Goal: Task Accomplishment & Management: Use online tool/utility

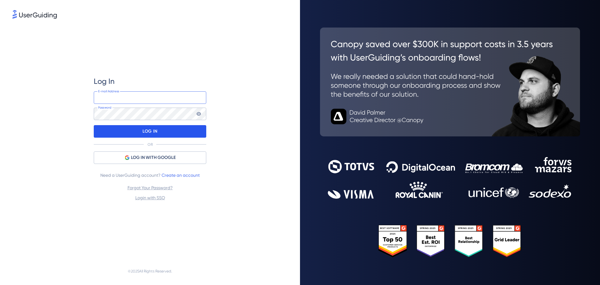
type input "[PERSON_NAME][EMAIL_ADDRESS][DOMAIN_NAME]"
click at [165, 133] on div "LOG IN" at bounding box center [150, 131] width 112 height 12
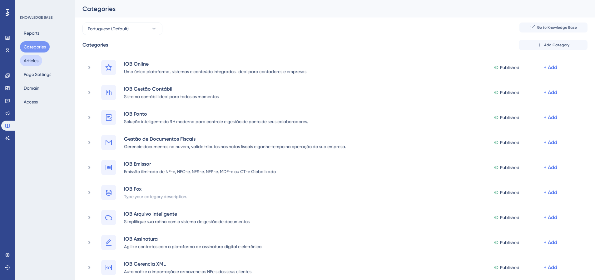
click at [39, 61] on button "Articles" at bounding box center [31, 60] width 22 height 11
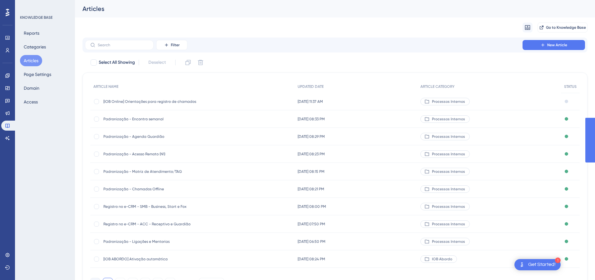
click at [32, 61] on button "Articles" at bounding box center [31, 60] width 22 height 11
drag, startPoint x: 131, startPoint y: 103, endPoint x: 130, endPoint y: 118, distance: 14.7
click at [130, 118] on div "✨ Save My Spot!✨" at bounding box center [301, 127] width 600 height 285
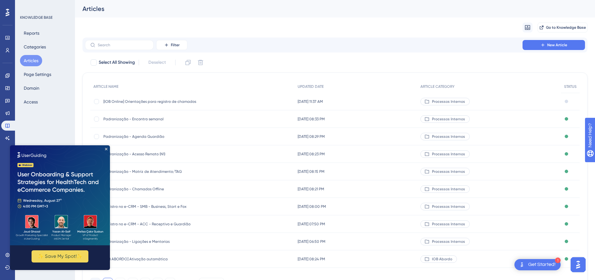
click at [104, 148] on div "✨ Save My Spot!✨" at bounding box center [60, 207] width 100 height 125
click at [131, 118] on span "Padronização - Encontro semanal" at bounding box center [153, 119] width 100 height 5
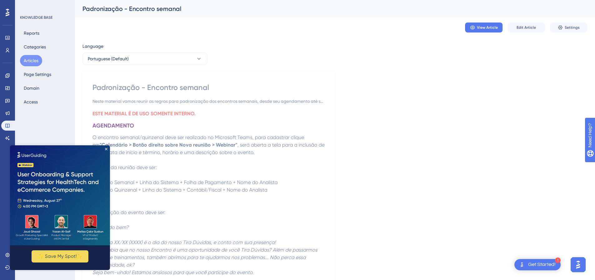
click at [106, 152] on img at bounding box center [60, 195] width 100 height 100
click at [106, 148] on icon "Close Preview" at bounding box center [106, 149] width 2 height 2
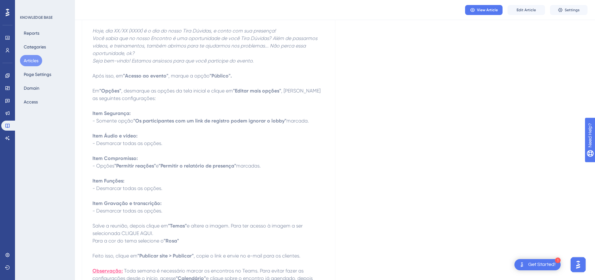
scroll to position [62, 0]
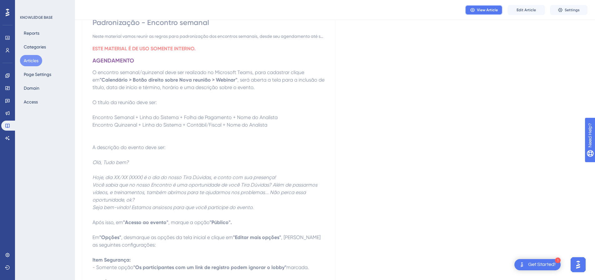
click at [487, 7] on button "View Article" at bounding box center [483, 10] width 37 height 10
click at [529, 12] on span "Edit Article" at bounding box center [526, 9] width 19 height 5
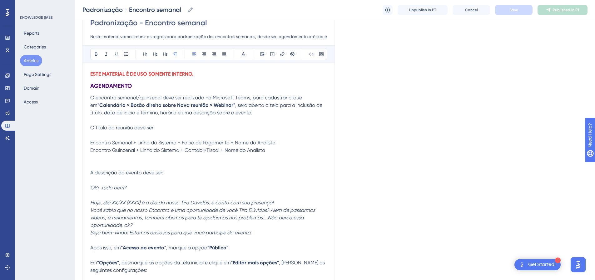
scroll to position [292, 0]
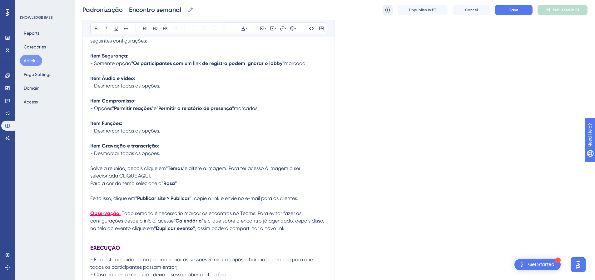
click at [382, 8] on div "Padronização - Encontro semanal Padronização - Encontro semanal Unpublish in PT…" at bounding box center [335, 10] width 520 height 20
click at [387, 9] on icon at bounding box center [387, 10] width 6 height 6
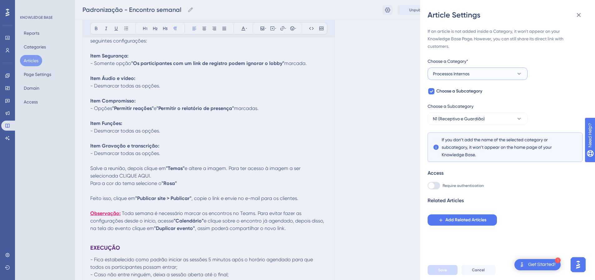
click at [439, 72] on span "Processos Internos" at bounding box center [451, 73] width 37 height 7
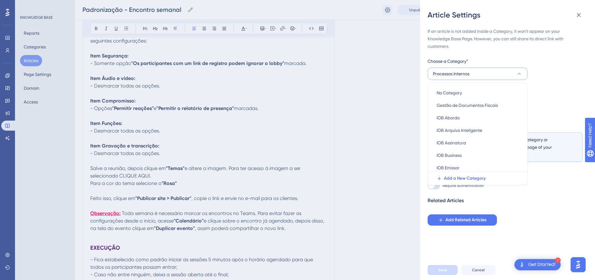
click at [439, 72] on span "Processos Internos" at bounding box center [451, 73] width 37 height 7
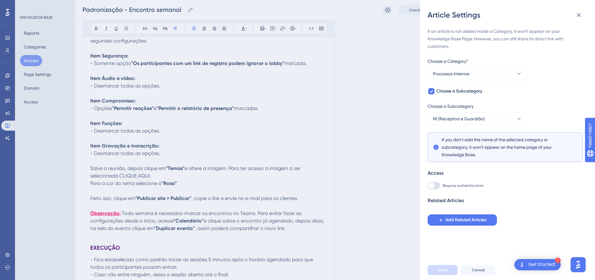
click at [568, 86] on div "If an article is not added inside a Category, it won't appear on your Knowledge…" at bounding box center [505, 126] width 155 height 198
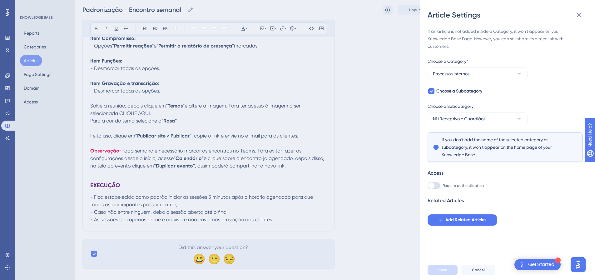
scroll to position [361, 0]
